Goal: Information Seeking & Learning: Learn about a topic

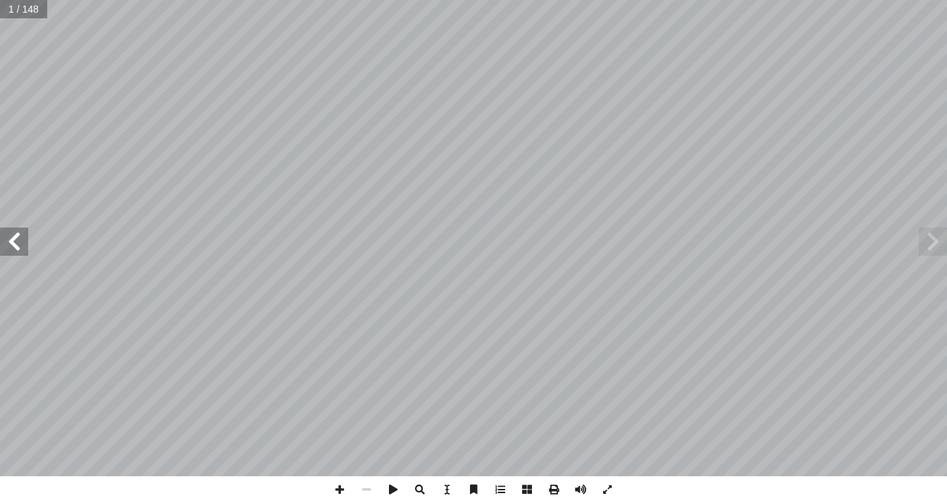
click at [14, 235] on span at bounding box center [14, 241] width 28 height 28
click at [502, 423] on span at bounding box center [500, 489] width 27 height 27
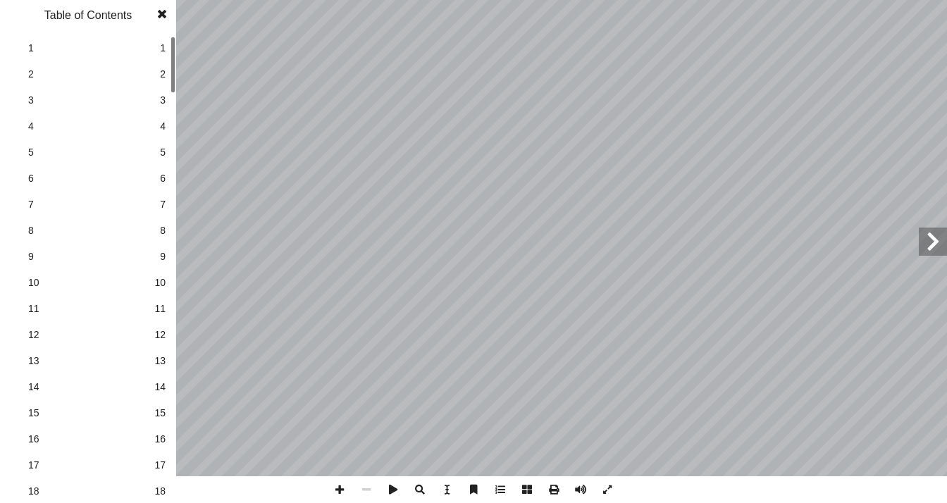
click at [213, 423] on div "٤ 5 ٤ تي. َ غ ُ ل ُّ ب ِ ح أ ا ٤ 5 ُ رس َّ الد ُ ل � و ٔ ا�� ْ ن � ا ُ يد ِ ر �…" at bounding box center [473, 251] width 947 height 503
click at [158, 423] on span "18" at bounding box center [159, 491] width 11 height 15
click at [155, 385] on span "22" at bounding box center [159, 384] width 11 height 15
click at [159, 19] on span at bounding box center [161, 14] width 25 height 28
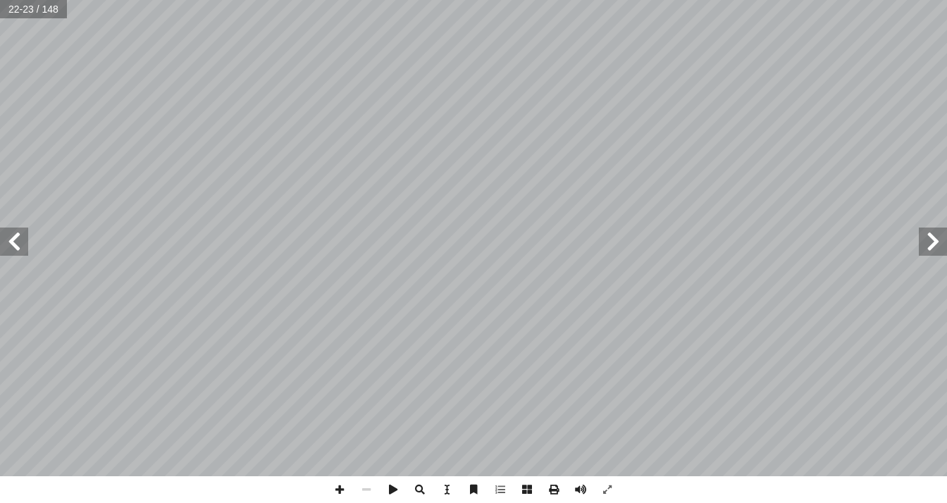
click at [6, 241] on span at bounding box center [14, 241] width 28 height 28
click at [6, 240] on span at bounding box center [14, 241] width 28 height 28
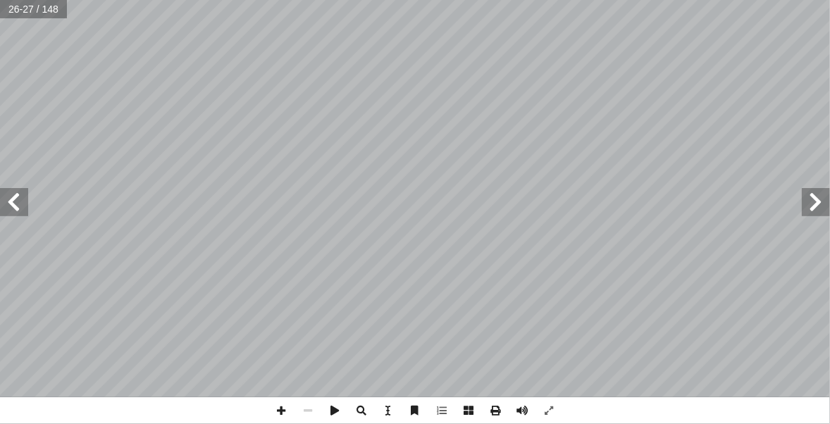
click at [802, 206] on span at bounding box center [815, 202] width 28 height 28
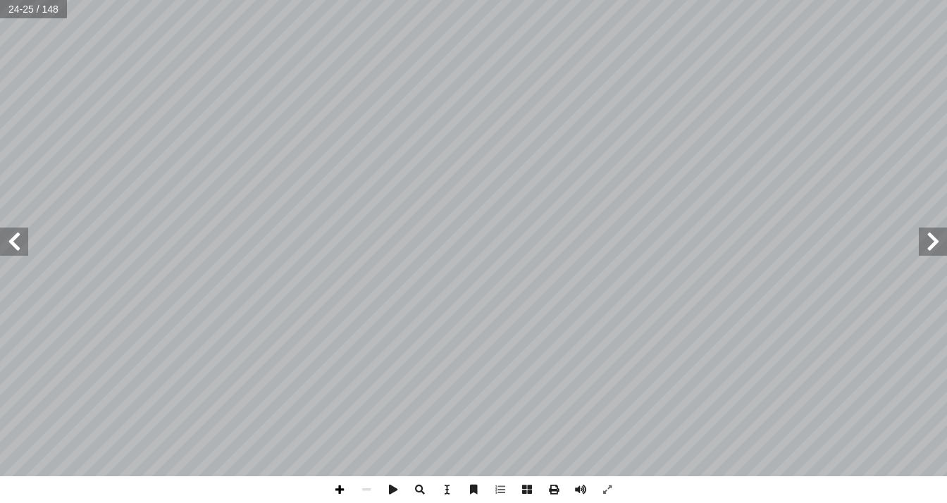
click at [337, 423] on span at bounding box center [339, 489] width 27 height 27
click at [25, 251] on span at bounding box center [14, 241] width 28 height 28
click at [829, 249] on span at bounding box center [932, 241] width 28 height 28
click at [829, 423] on div "٢٠ تي: آ ال� ِ ل َ و ْ د َ ج ْ ال َ ق ْ ف َ و َ ة َ يـ ِ ت آ � ْ ال ِ مات ِ ل َ…" at bounding box center [473, 251] width 947 height 503
click at [20, 254] on span at bounding box center [14, 241] width 28 height 28
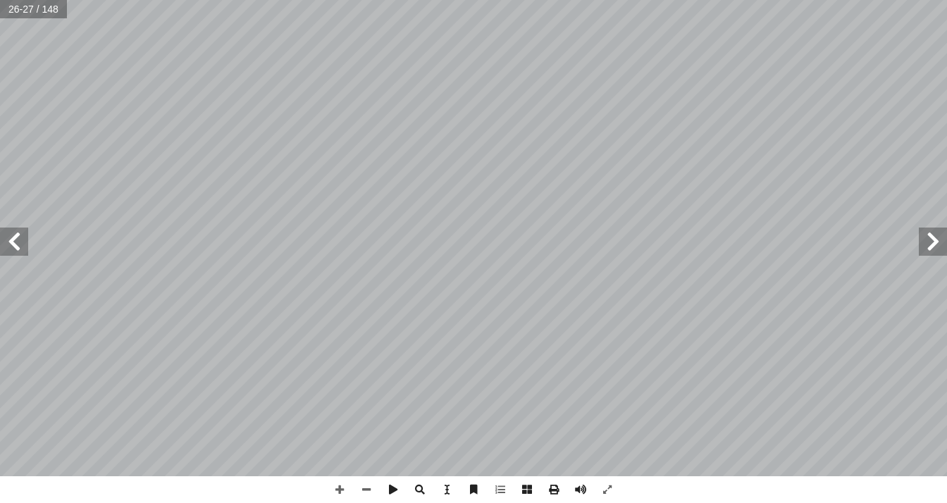
click at [829, 423] on div "٢٢ ُ ة َ تاب ِ ك ْ ال : ِ راغ َ ف ْ تي في ال ْ أ ا َ ما ي ُ ب ُ ت ْ ك َ ن ١ . ُ…" at bounding box center [473, 251] width 947 height 503
